Goal: Transaction & Acquisition: Purchase product/service

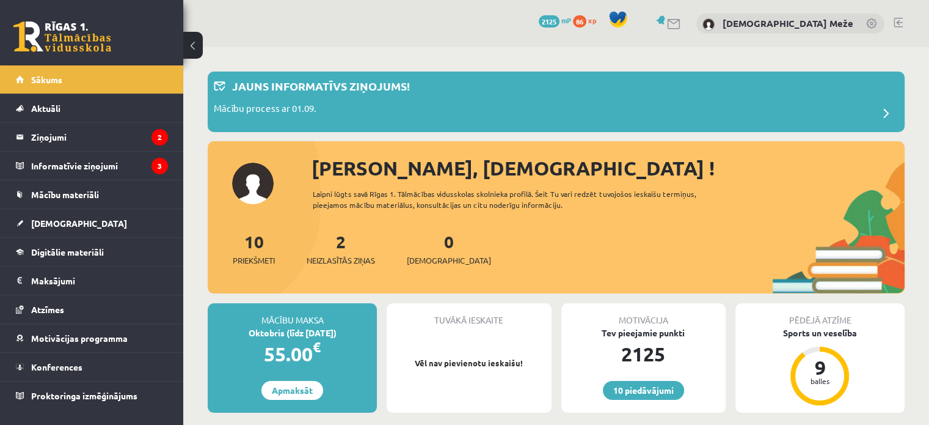
click at [748, 205] on div "Sveika, Kristiāna ! Laipni lūgts savā Rīgas 1. Tālmācības vidusskolas skolnieka…" at bounding box center [556, 223] width 697 height 141
click at [348, 256] on span "Neizlasītās ziņas" at bounding box center [341, 260] width 68 height 12
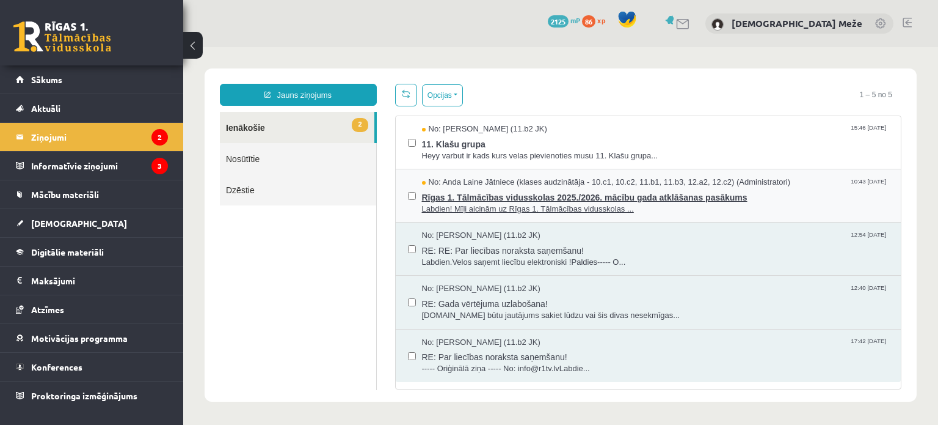
click at [422, 180] on span "No: Anda Laine Jātniece (klases audzinātāja - 10.c1, 10.c2, 11.b1, 11.b3, 12.a2…" at bounding box center [606, 183] width 369 height 12
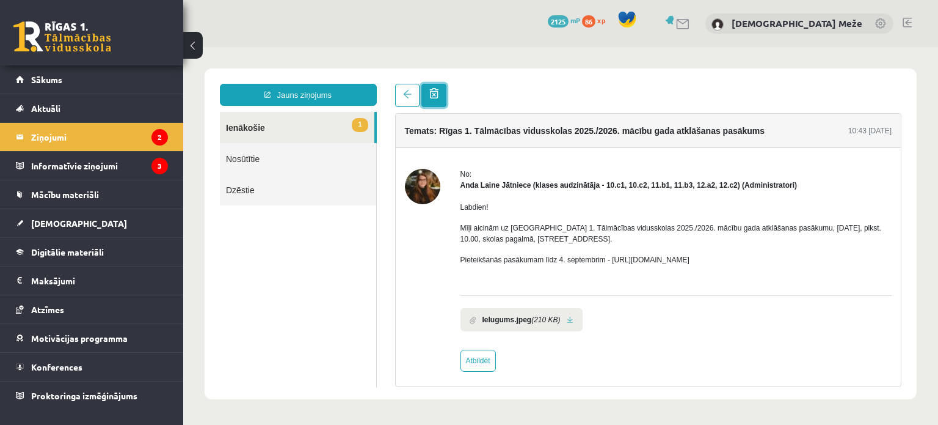
click at [437, 97] on span at bounding box center [434, 93] width 9 height 10
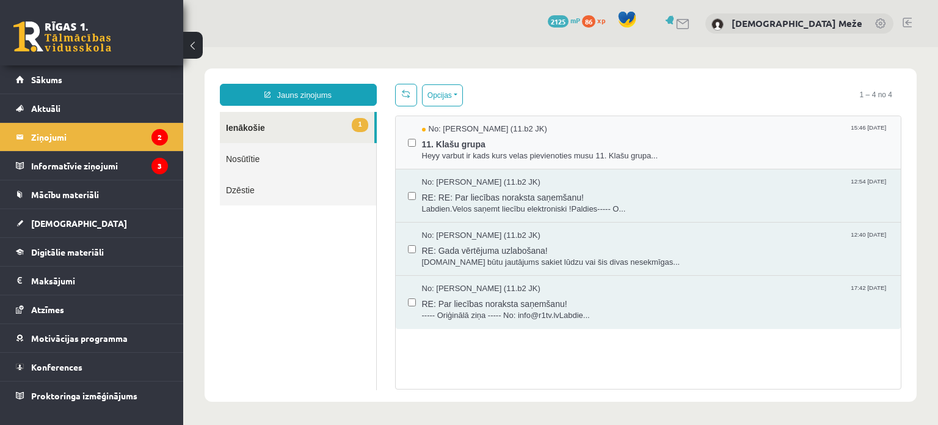
click at [408, 147] on label at bounding box center [412, 136] width 8 height 27
click at [435, 95] on button "Opcijas" at bounding box center [442, 95] width 41 height 22
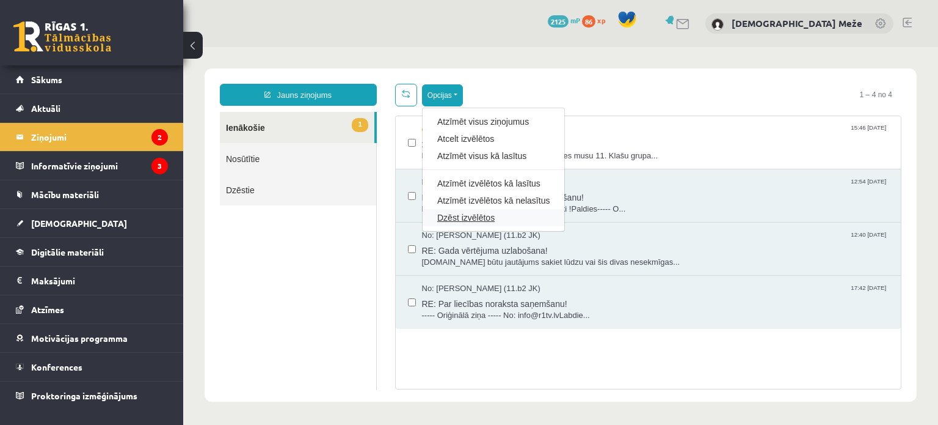
click at [455, 221] on link "Dzēst izvēlētos" at bounding box center [493, 217] width 112 height 12
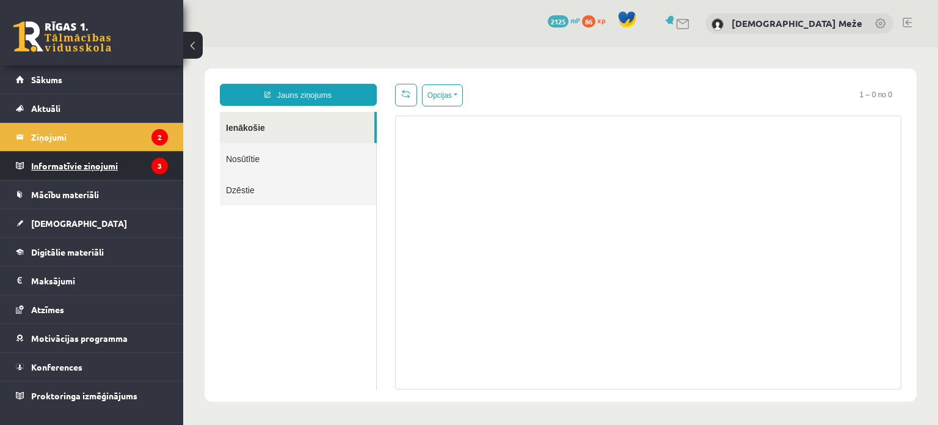
click at [89, 155] on legend "Informatīvie ziņojumi 3" at bounding box center [99, 166] width 137 height 28
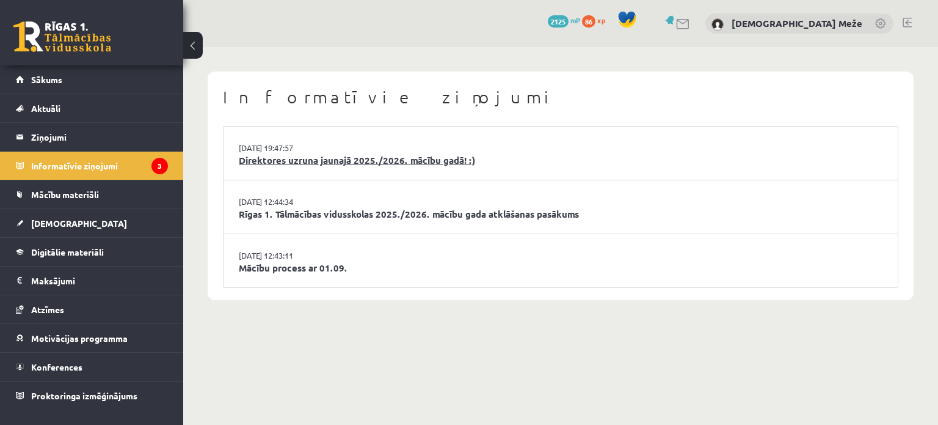
click at [269, 161] on link "Direktores uzruna jaunajā 2025./2026. mācību gadā! :)" at bounding box center [561, 160] width 644 height 14
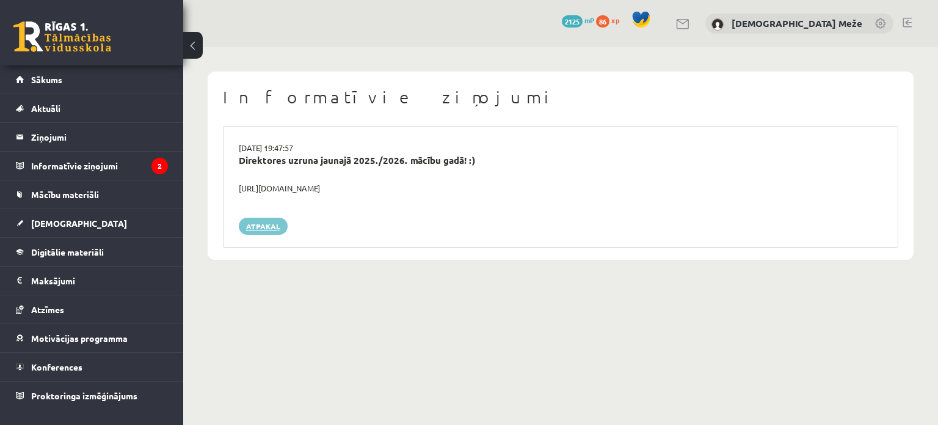
click at [257, 229] on link "Atpakaļ" at bounding box center [263, 226] width 49 height 17
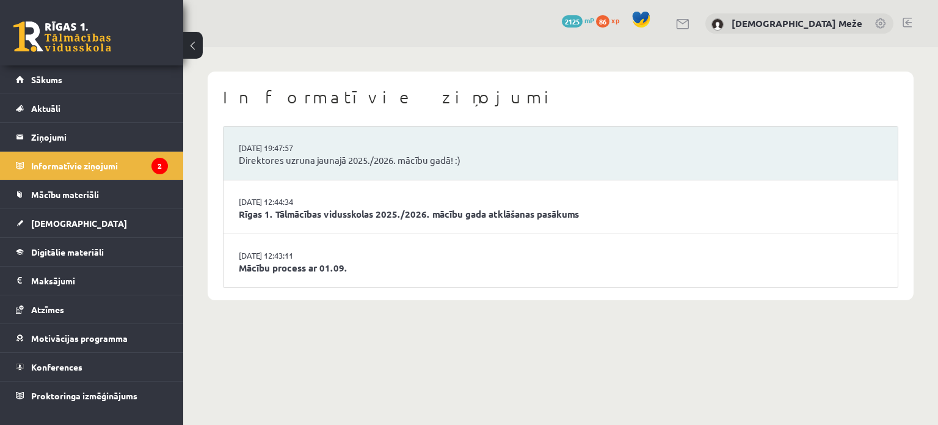
click at [306, 163] on link "Direktores uzruna jaunajā 2025./2026. mācību gadā! :)" at bounding box center [561, 160] width 644 height 14
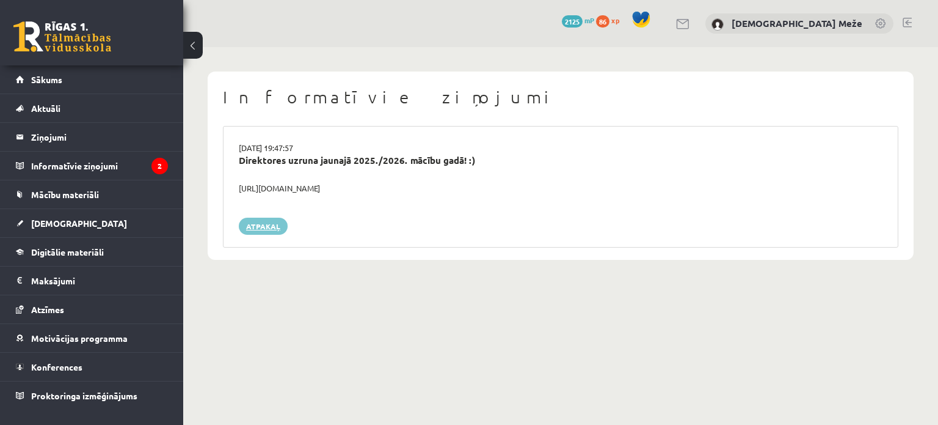
click at [260, 225] on link "Atpakaļ" at bounding box center [263, 226] width 49 height 17
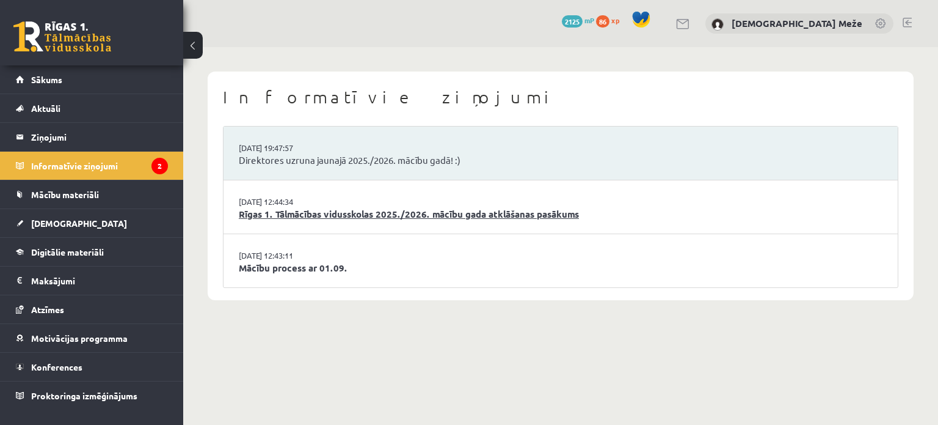
click at [332, 213] on link "Rīgas 1. Tālmācības vidusskolas 2025./2026. mācību gada atklāšanas pasākums" at bounding box center [561, 214] width 644 height 14
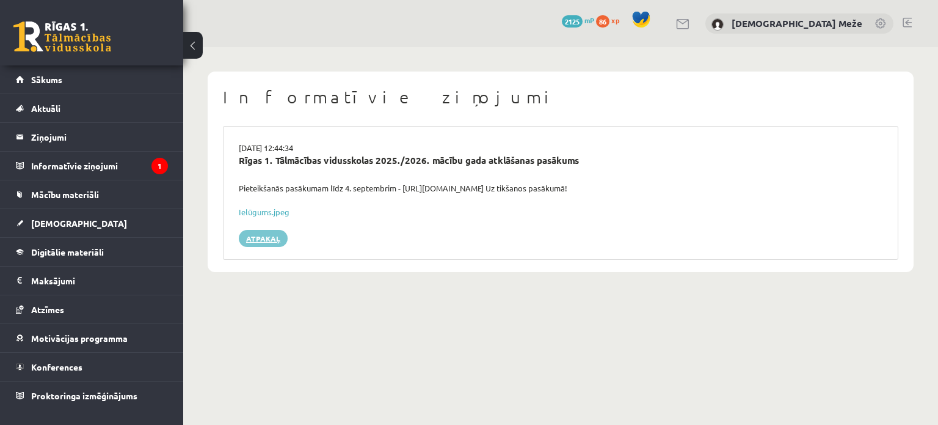
click at [266, 230] on link "Atpakaļ" at bounding box center [263, 238] width 49 height 17
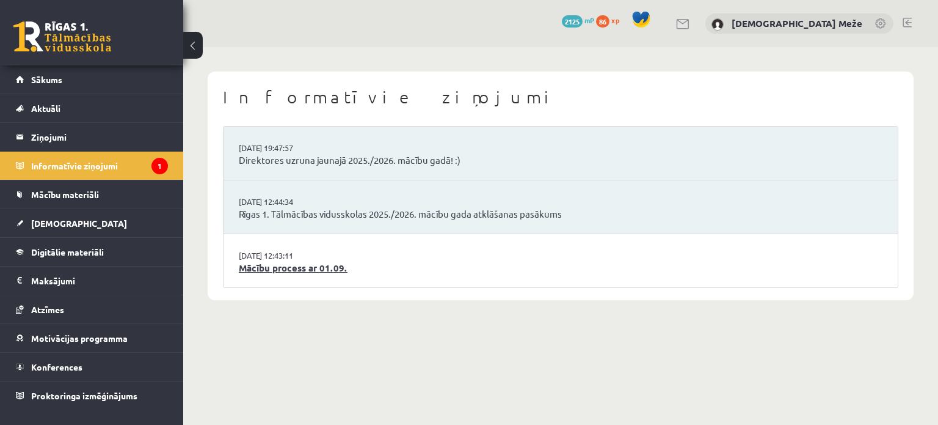
click at [289, 263] on link "Mācību process ar 01.09." at bounding box center [561, 268] width 644 height 14
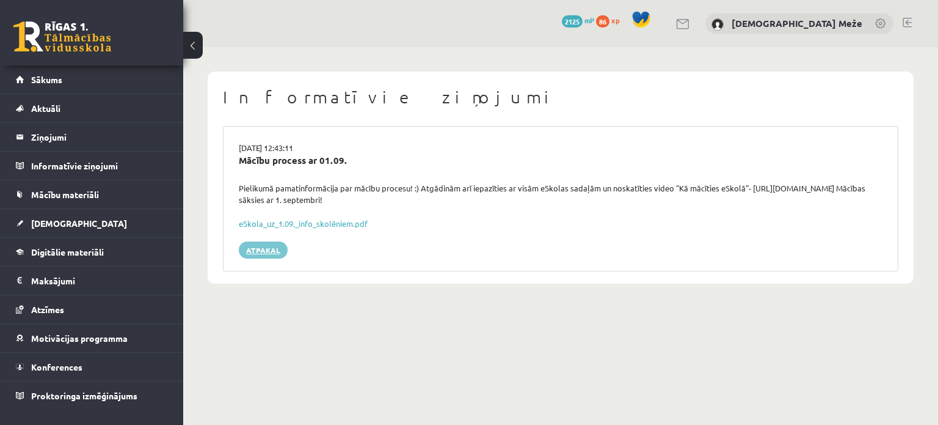
click at [266, 247] on link "Atpakaļ" at bounding box center [263, 249] width 49 height 17
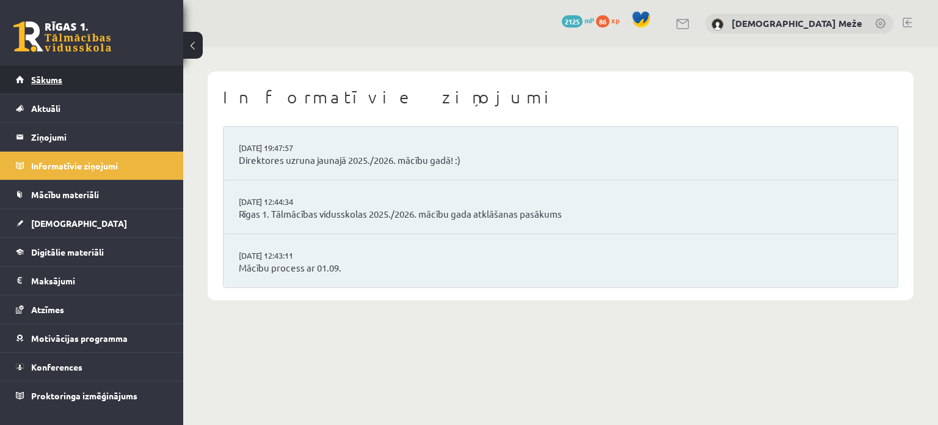
click at [84, 87] on link "Sākums" at bounding box center [92, 79] width 152 height 28
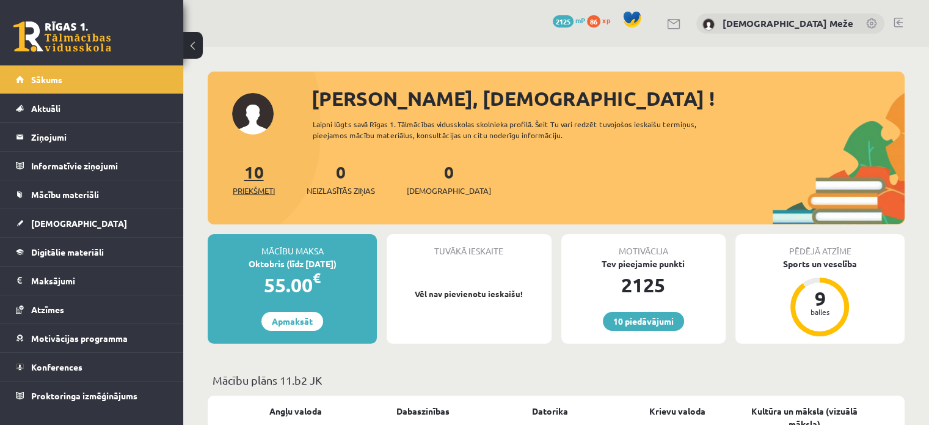
click at [264, 175] on link "10 Priekšmeti" at bounding box center [254, 179] width 42 height 36
click at [57, 148] on legend "Ziņojumi 0" at bounding box center [99, 137] width 137 height 28
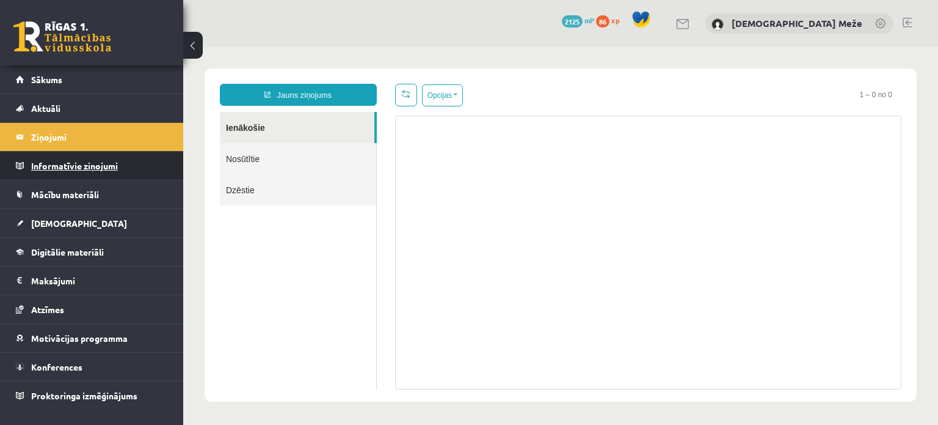
click at [60, 157] on legend "Informatīvie ziņojumi 0" at bounding box center [99, 166] width 137 height 28
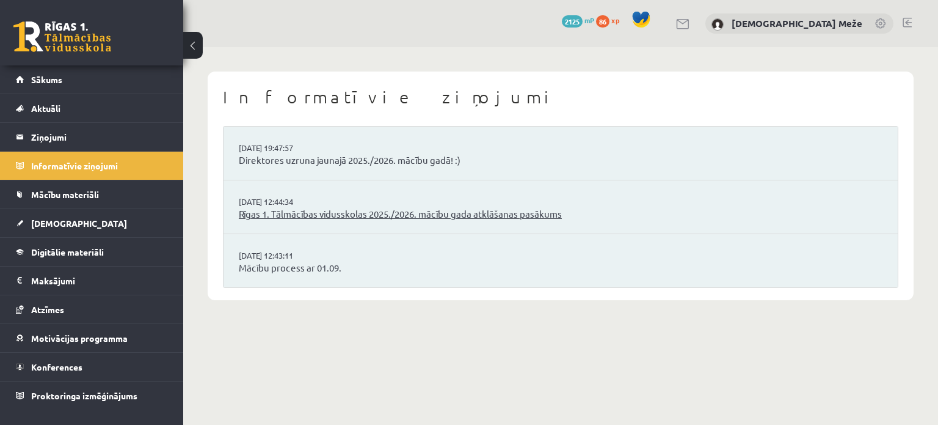
click at [291, 210] on link "Rīgas 1. Tālmācības vidusskolas 2025./2026. mācību gada atklāšanas pasākums" at bounding box center [561, 214] width 644 height 14
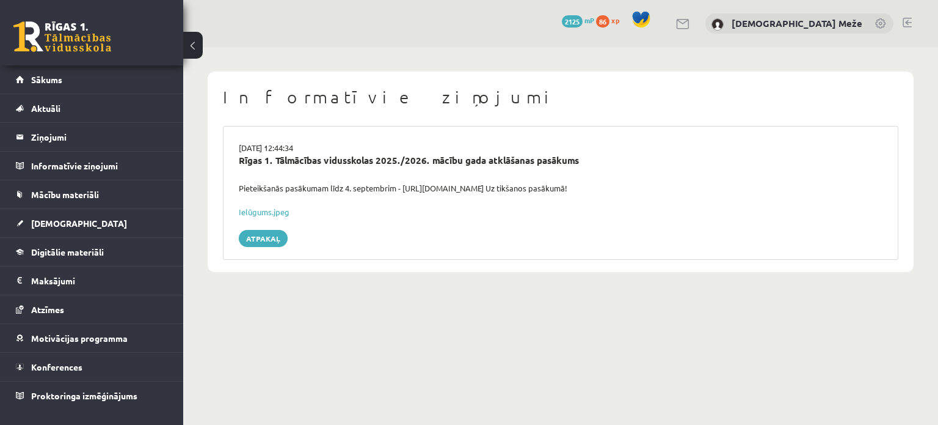
click at [192, 48] on button at bounding box center [193, 45] width 20 height 27
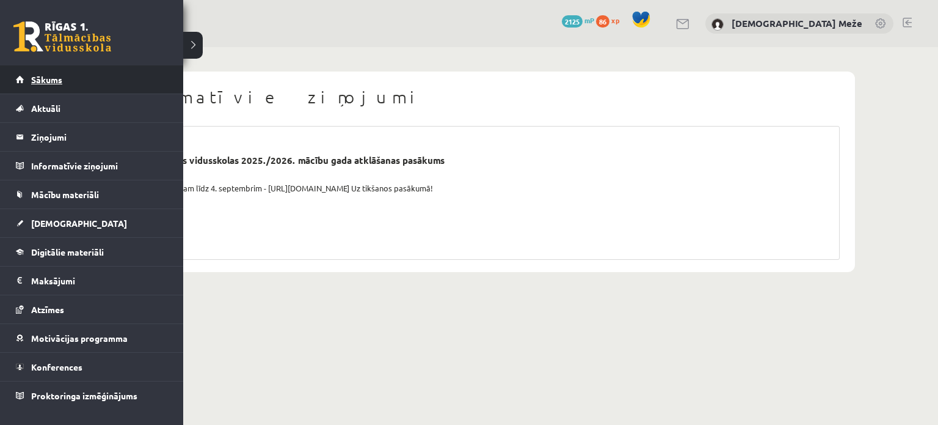
click at [51, 84] on link "Sākums" at bounding box center [92, 79] width 152 height 28
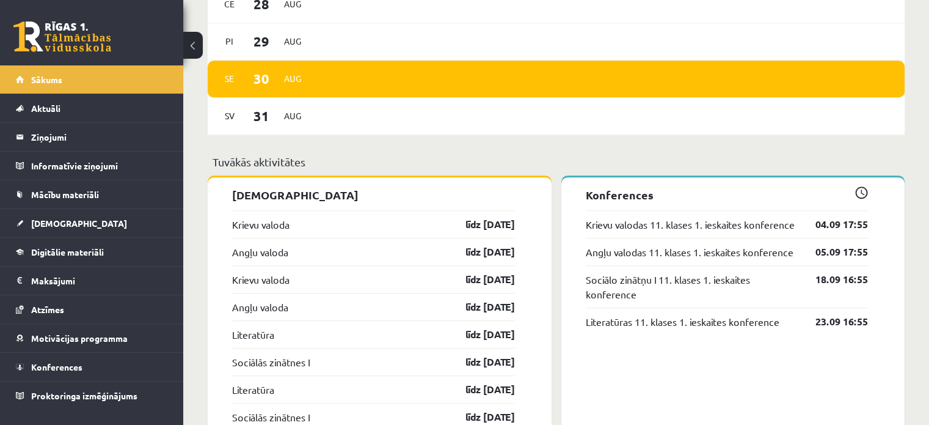
scroll to position [839, 0]
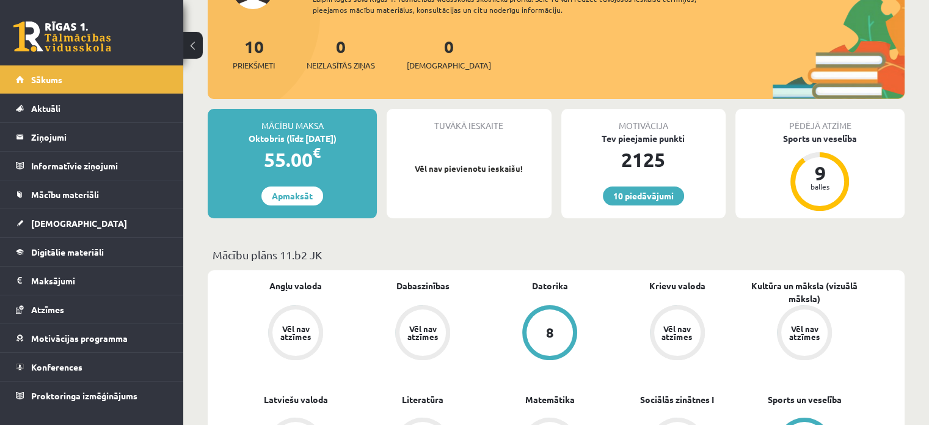
scroll to position [122, 0]
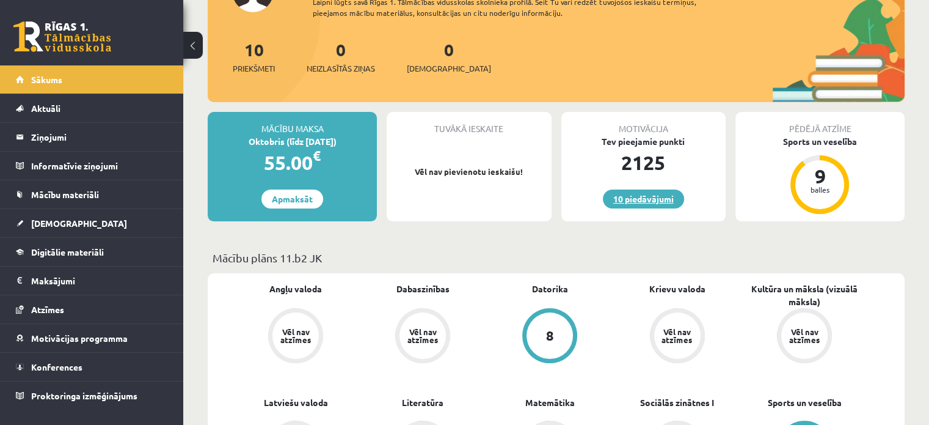
click at [673, 196] on link "10 piedāvājumi" at bounding box center [643, 198] width 81 height 19
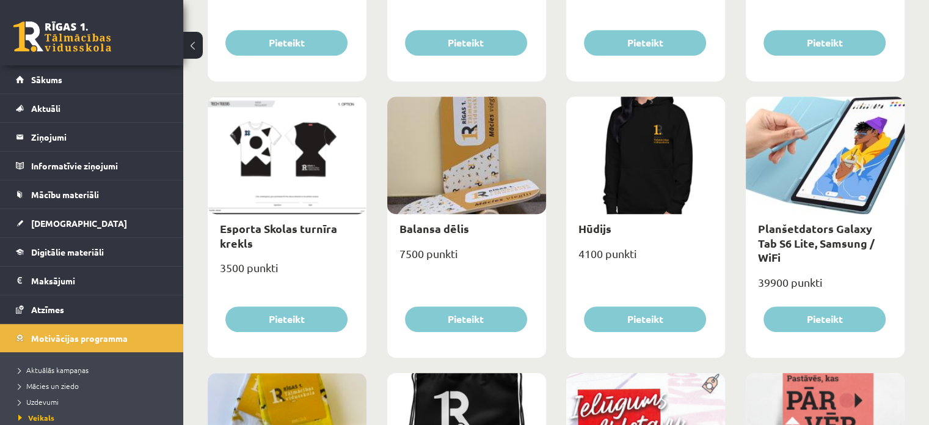
scroll to position [660, 0]
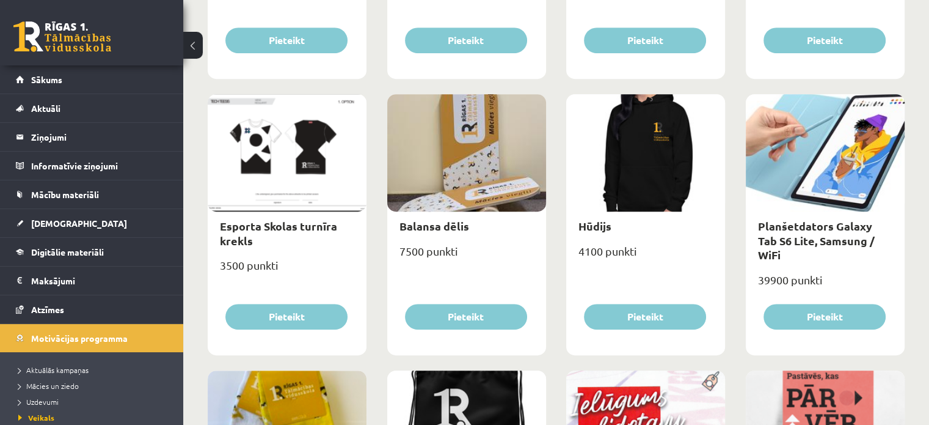
click at [635, 158] on div at bounding box center [645, 152] width 159 height 117
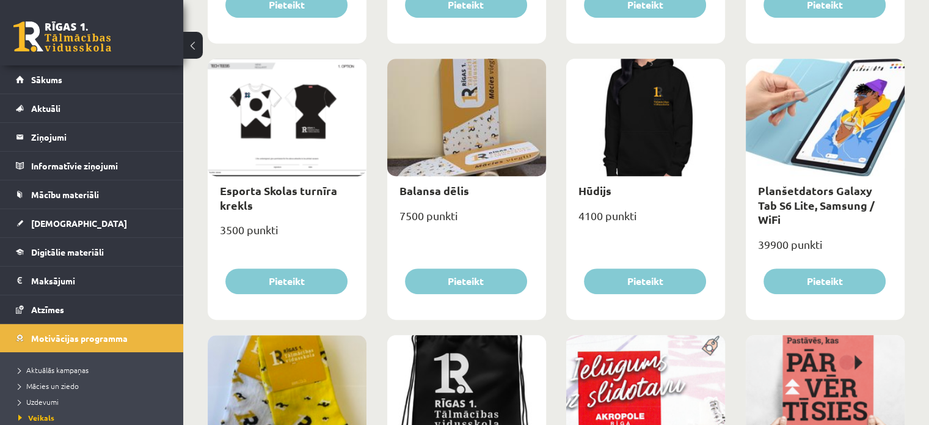
scroll to position [695, 0]
click at [858, 109] on div at bounding box center [825, 117] width 159 height 117
click at [816, 181] on div "Planšetdators Galaxy Tab S6 Lite, Samsung / WiFi" at bounding box center [825, 205] width 159 height 57
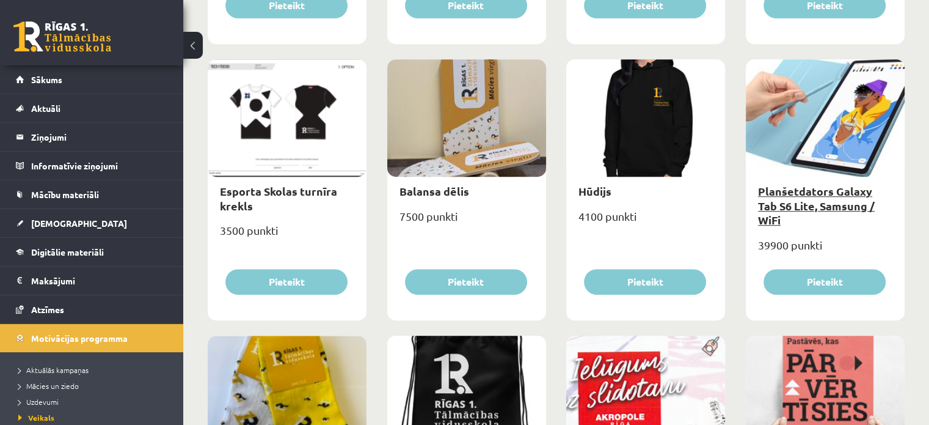
click at [814, 191] on link "Planšetdators Galaxy Tab S6 Lite, Samsung / WiFi" at bounding box center [816, 205] width 117 height 43
type input "*"
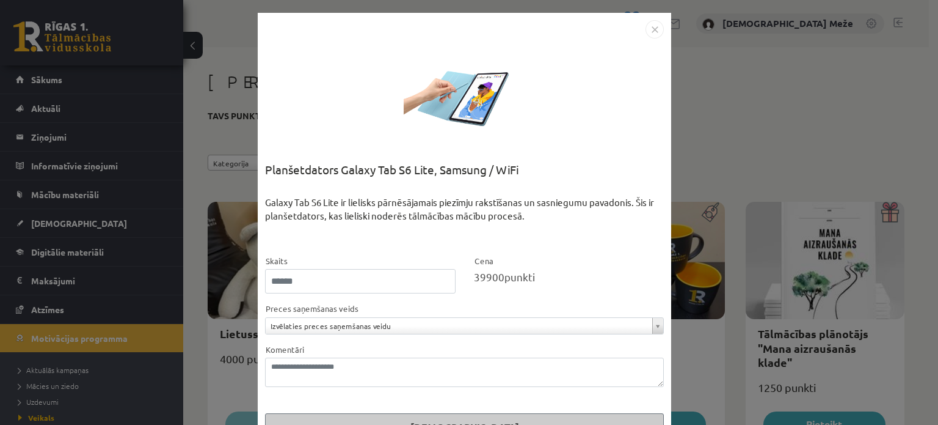
click at [656, 24] on img "Close" at bounding box center [655, 29] width 18 height 18
